Goal: Information Seeking & Learning: Learn about a topic

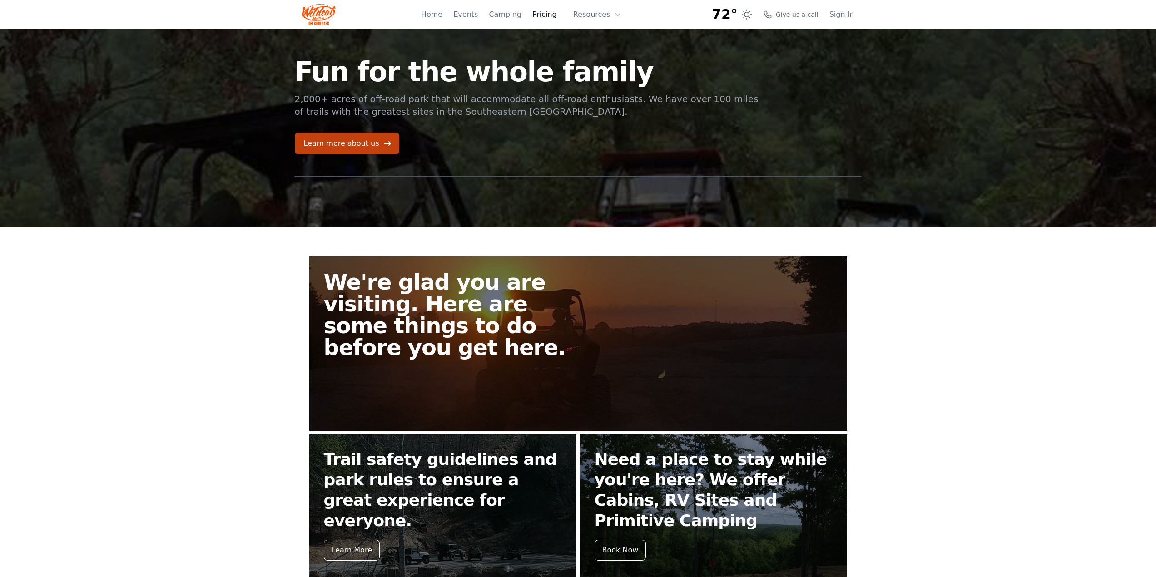
click at [549, 18] on link "Pricing" at bounding box center [544, 14] width 25 height 11
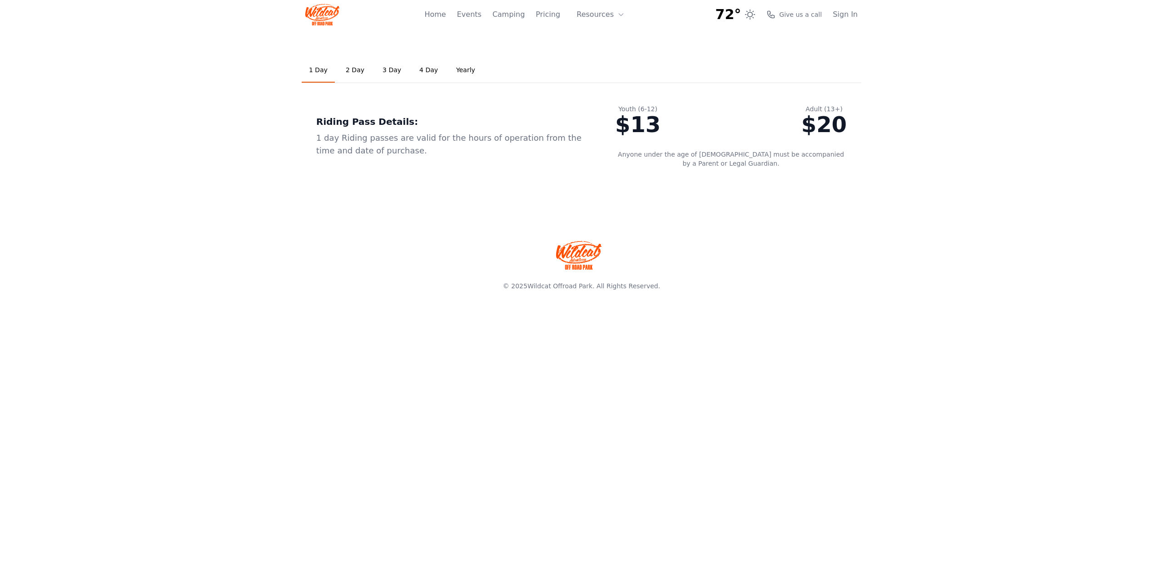
click at [352, 69] on link "2 Day" at bounding box center [354, 70] width 33 height 25
click at [377, 70] on link "3 Day" at bounding box center [391, 70] width 33 height 25
click at [446, 17] on link "Home" at bounding box center [434, 14] width 21 height 11
